Goal: Information Seeking & Learning: Find contact information

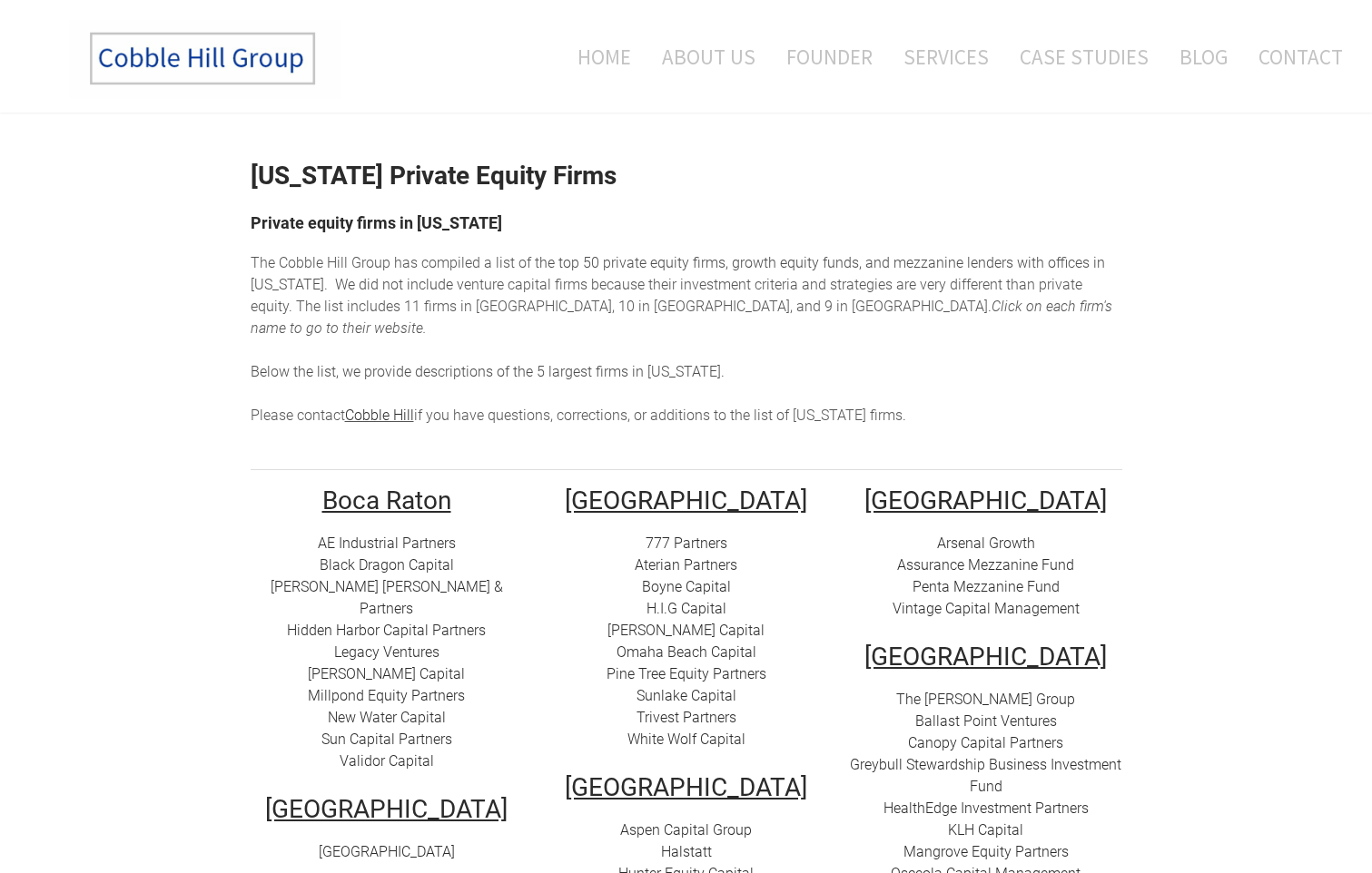
click at [169, 64] on img at bounding box center [204, 59] width 272 height 80
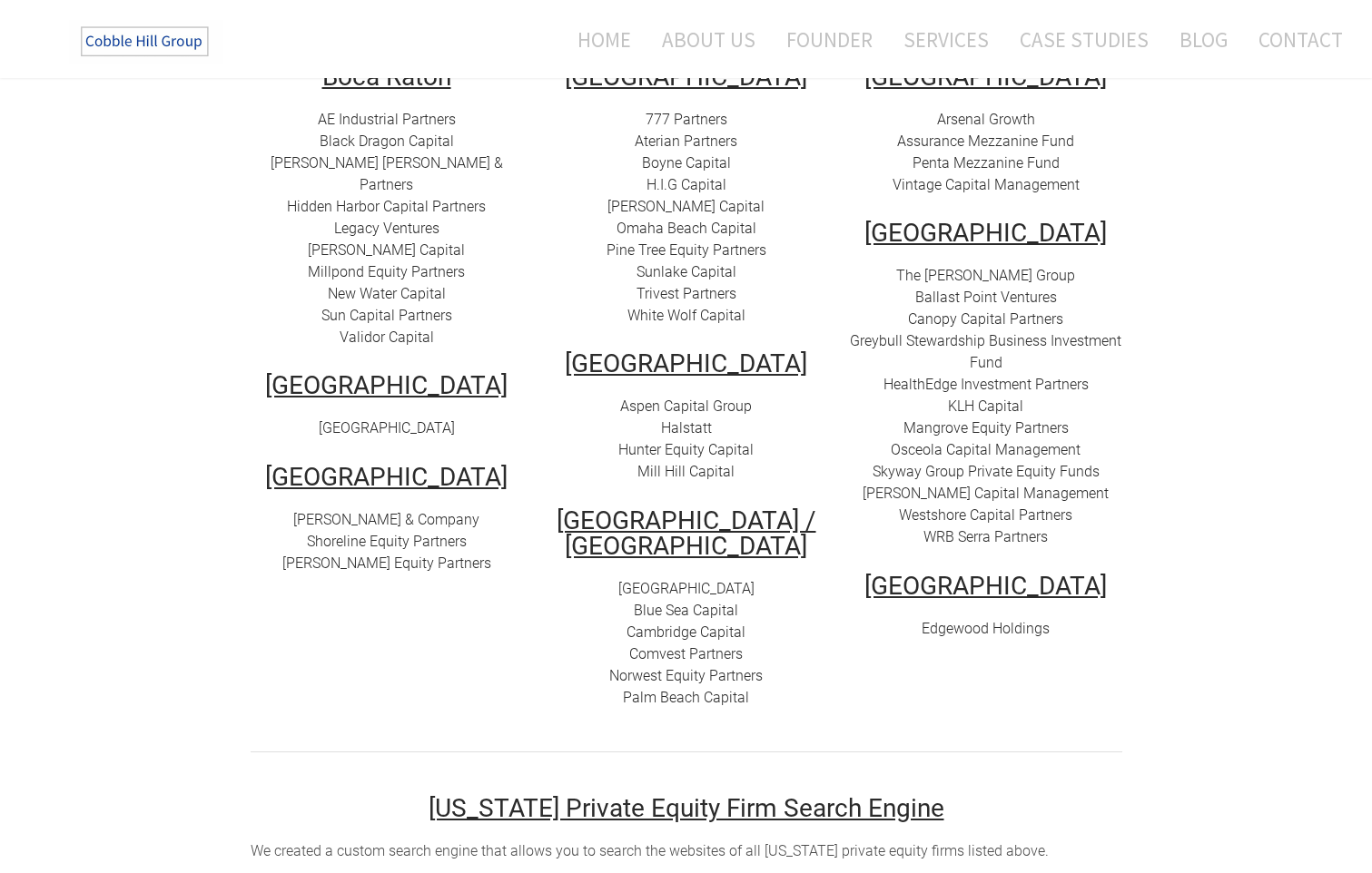
scroll to position [211, 0]
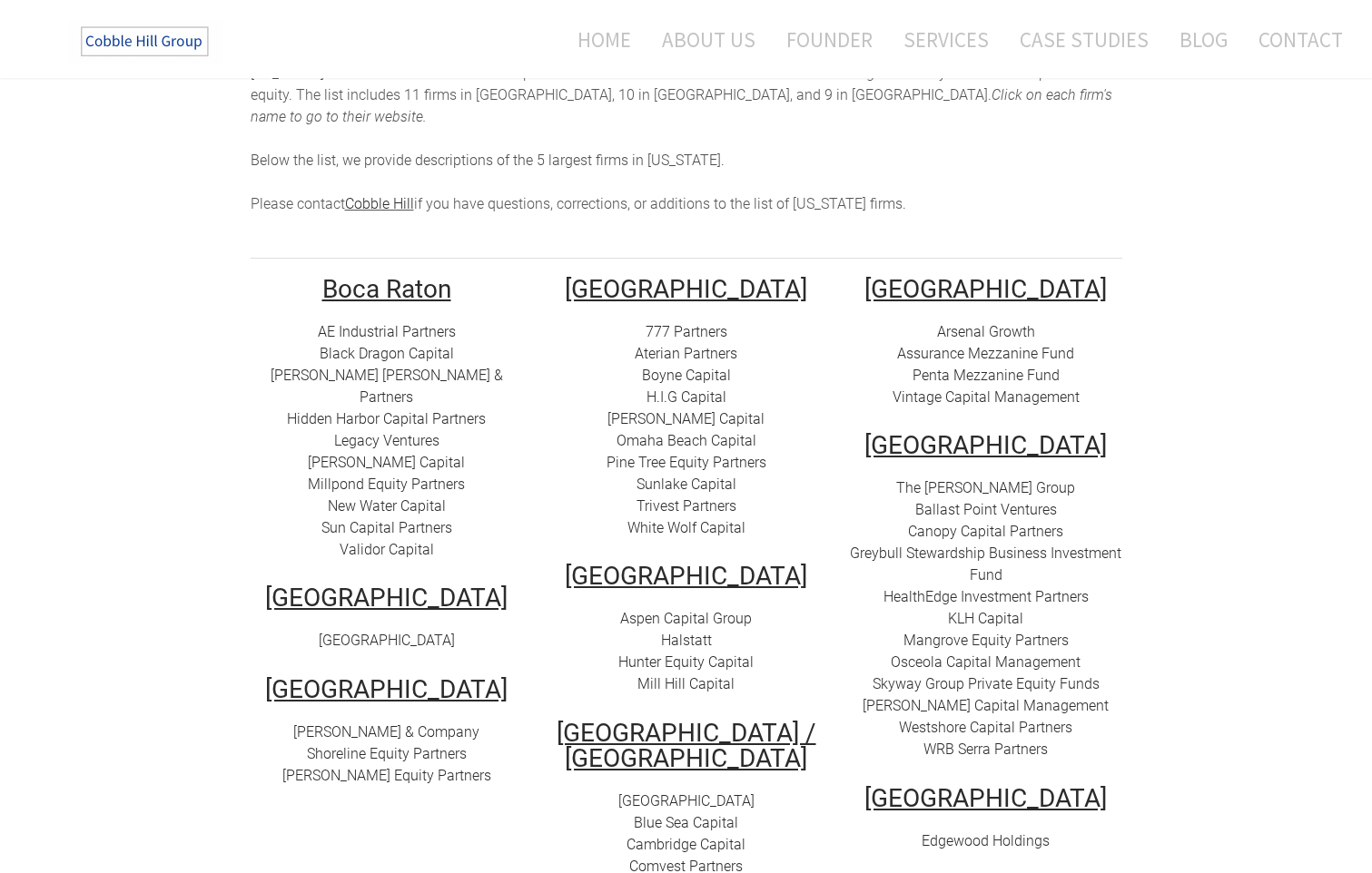
click at [979, 323] on link "Arsenal Growth" at bounding box center [986, 331] width 98 height 17
click at [967, 345] on link "Assurance Mezzanine Fund" at bounding box center [986, 353] width 177 height 17
click at [990, 367] on link "Penta Mezzanine Fund" at bounding box center [986, 375] width 148 height 17
click at [961, 389] on link "Vintage Capital Management" at bounding box center [986, 397] width 187 height 17
click at [1020, 479] on link "The Anderson Group" at bounding box center [985, 487] width 178 height 17
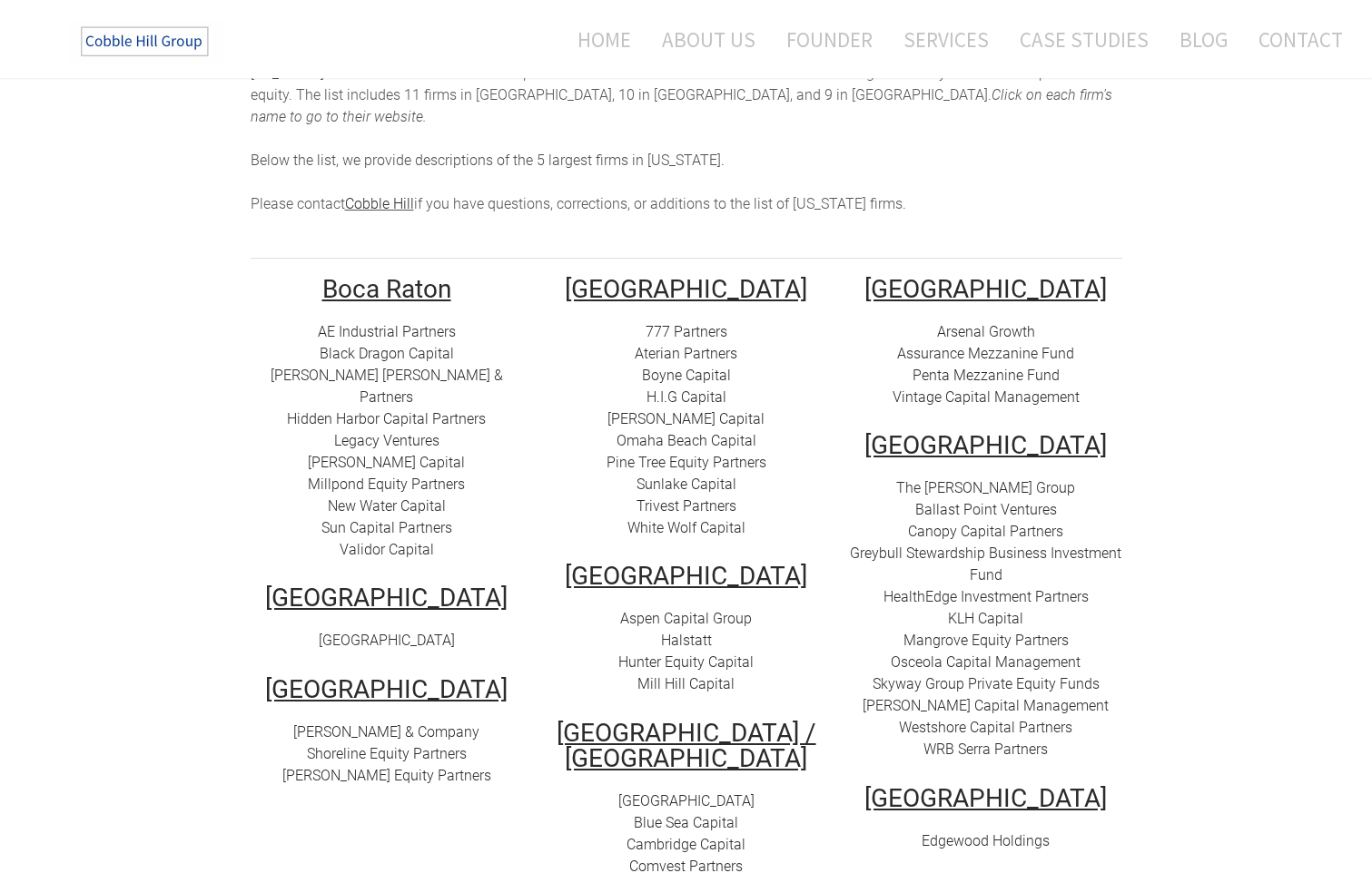
click at [1029, 479] on link "The Anderson Group" at bounding box center [985, 487] width 178 height 17
click at [1014, 501] on link "Ballast Point Ventures" at bounding box center [986, 509] width 142 height 17
click at [1020, 522] on link "Canopy Capital Partners" at bounding box center [986, 530] width 156 height 17
click at [991, 544] on link "Greybull Stewardship Business Investment Fund" at bounding box center [985, 563] width 271 height 39
click at [995, 610] on link "KLH Capital" at bounding box center [986, 618] width 76 height 17
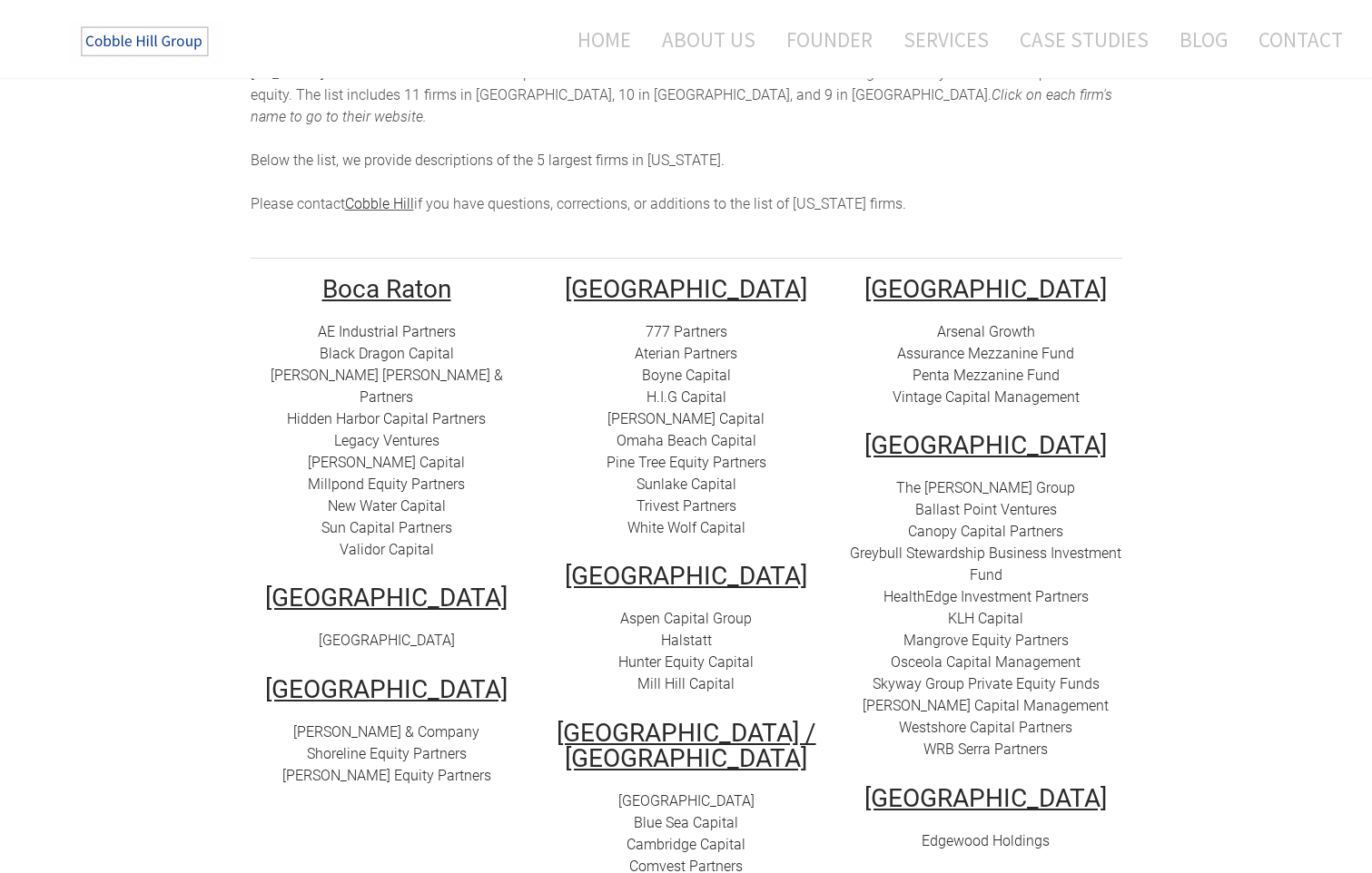
click at [1000, 632] on link "​Mangrove Equity Partners" at bounding box center [986, 640] width 166 height 17
click at [679, 632] on link "Halstatt" at bounding box center [686, 640] width 51 height 17
